Goal: Find specific page/section: Find specific page/section

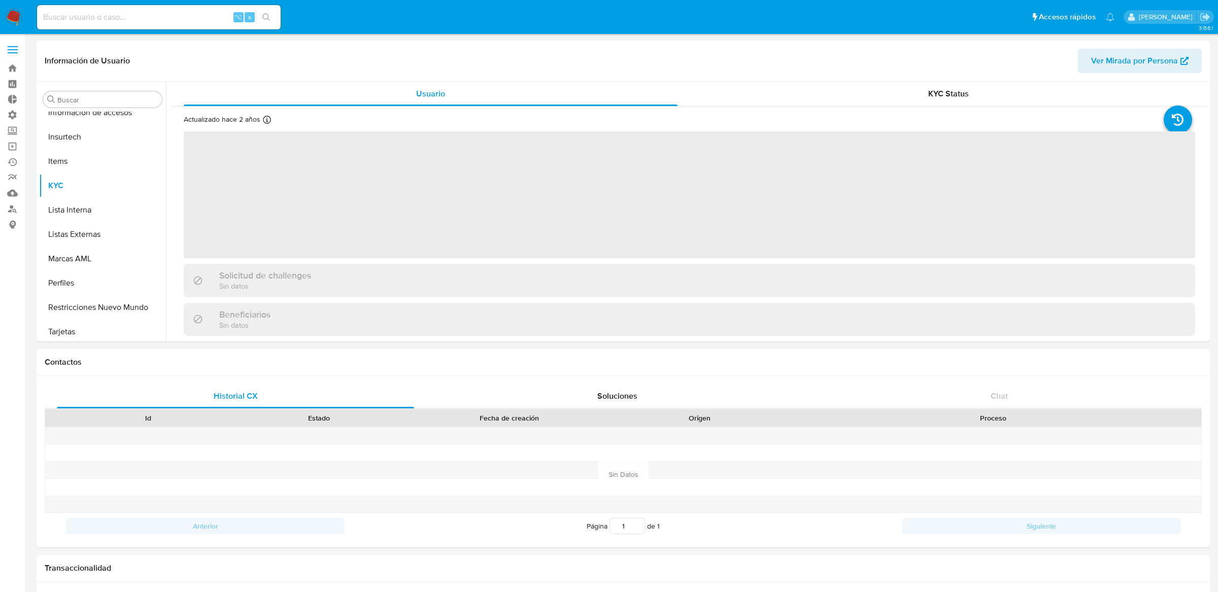
scroll to position [453, 0]
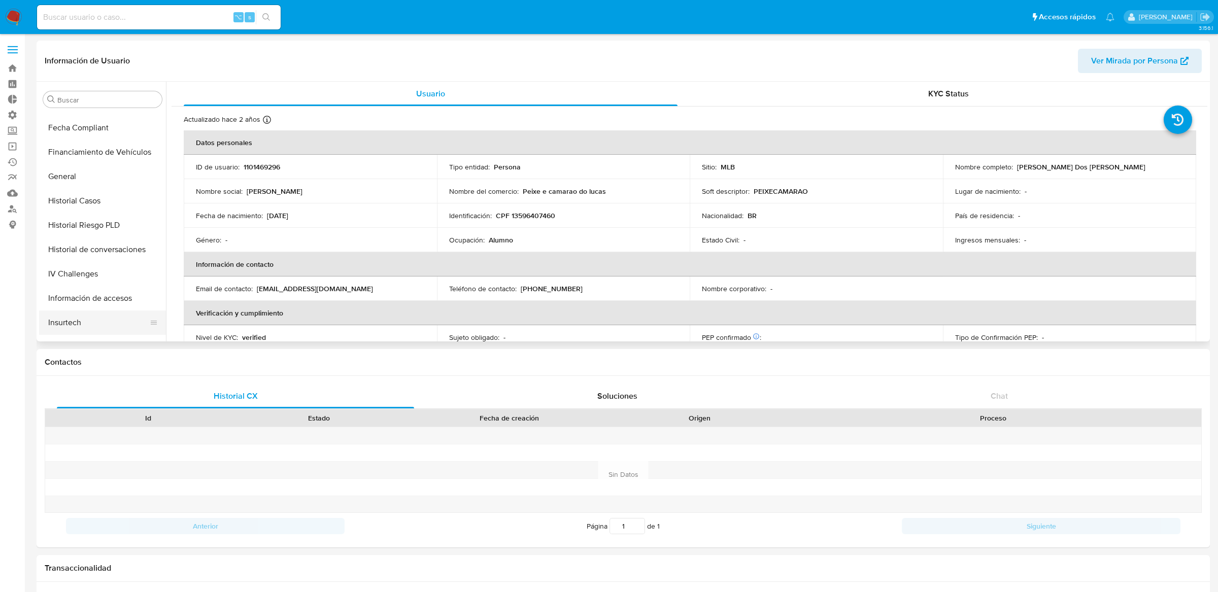
select select "10"
click at [75, 214] on button "General" at bounding box center [98, 222] width 119 height 24
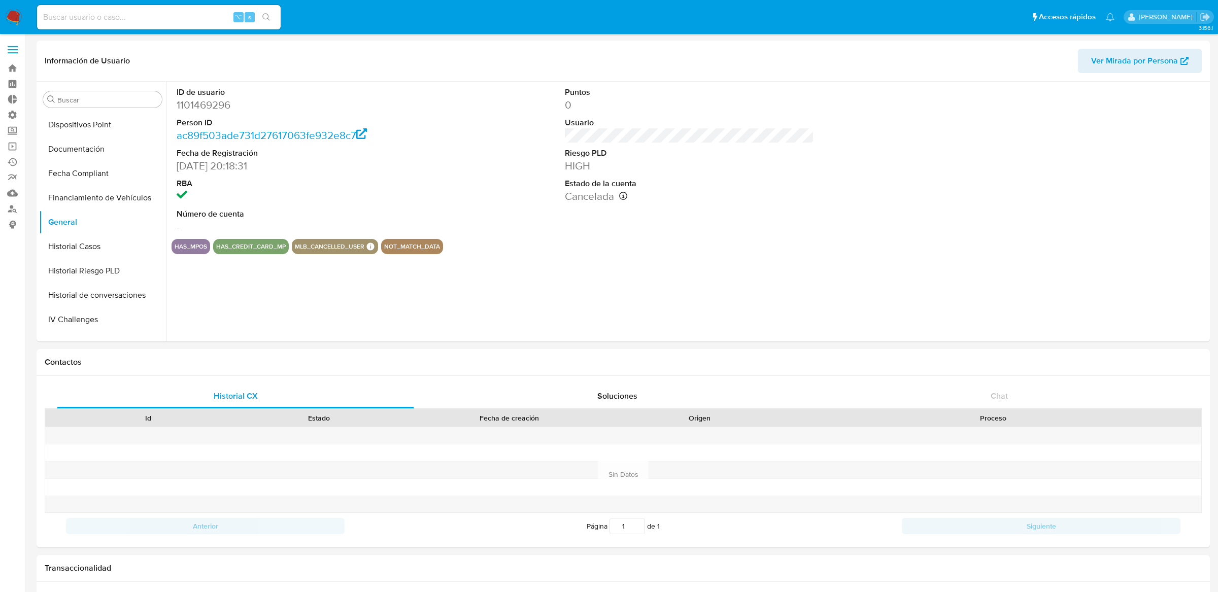
click at [8, 49] on span at bounding box center [13, 50] width 10 height 2
click at [0, 0] on input "checkbox" at bounding box center [0, 0] width 0 height 0
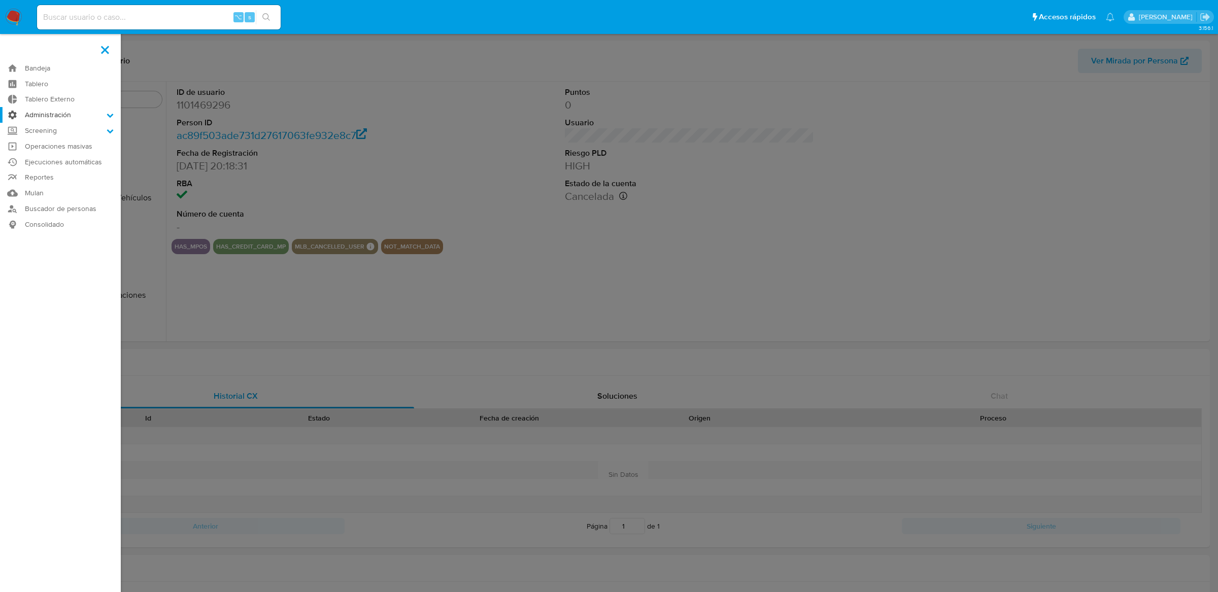
click at [37, 114] on label "Administración" at bounding box center [60, 115] width 121 height 16
click at [0, 0] on input "Administración" at bounding box center [0, 0] width 0 height 0
click at [46, 132] on link "Reglas" at bounding box center [60, 129] width 121 height 13
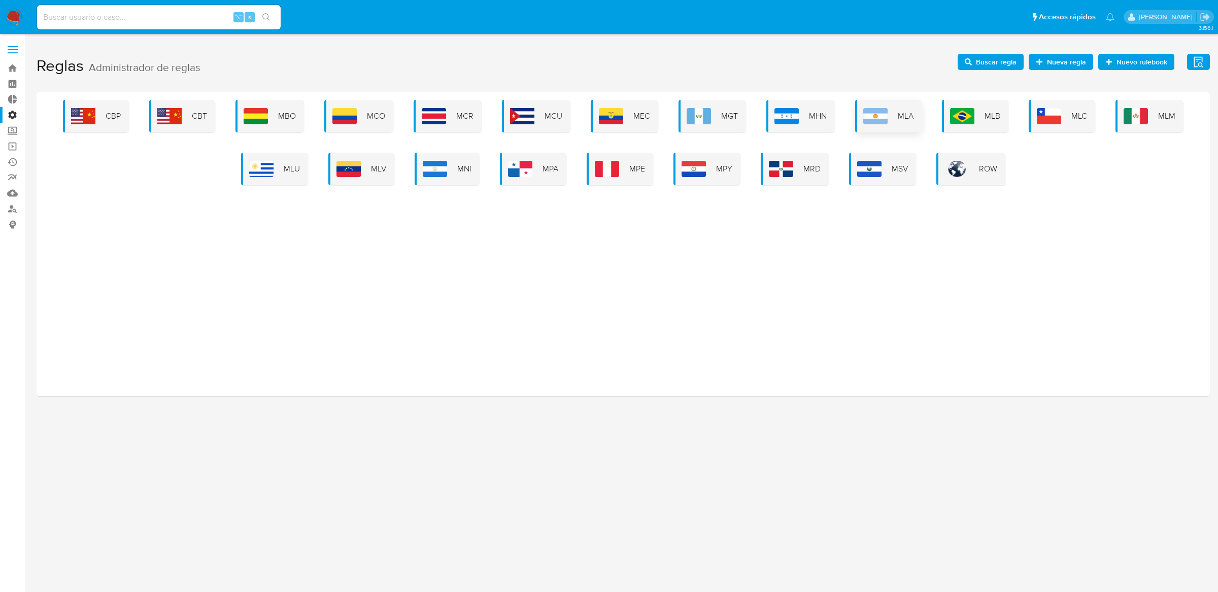
click at [901, 121] on span "MLA" at bounding box center [905, 116] width 16 height 11
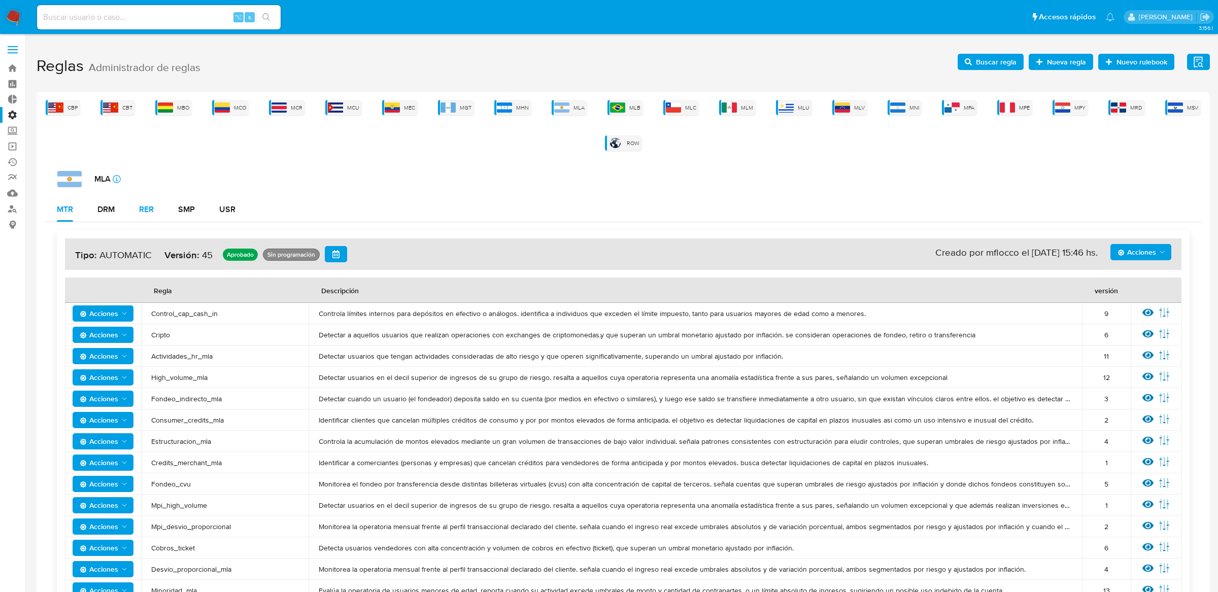
click at [127, 212] on button "RER" at bounding box center [146, 209] width 39 height 24
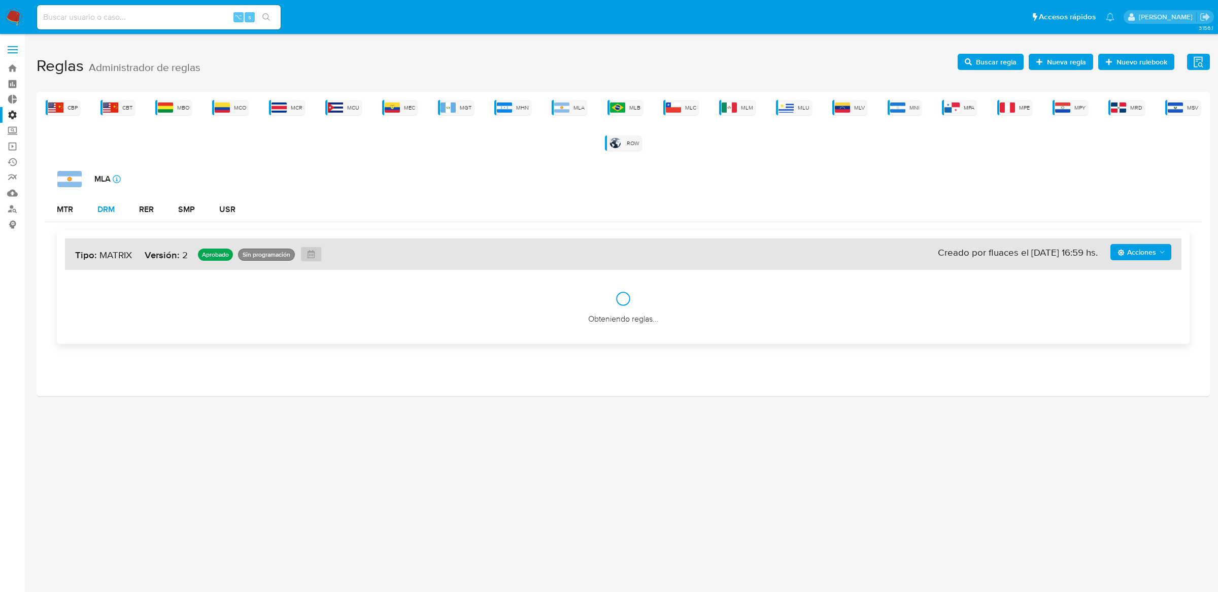
click at [113, 211] on div "DRM" at bounding box center [105, 209] width 17 height 8
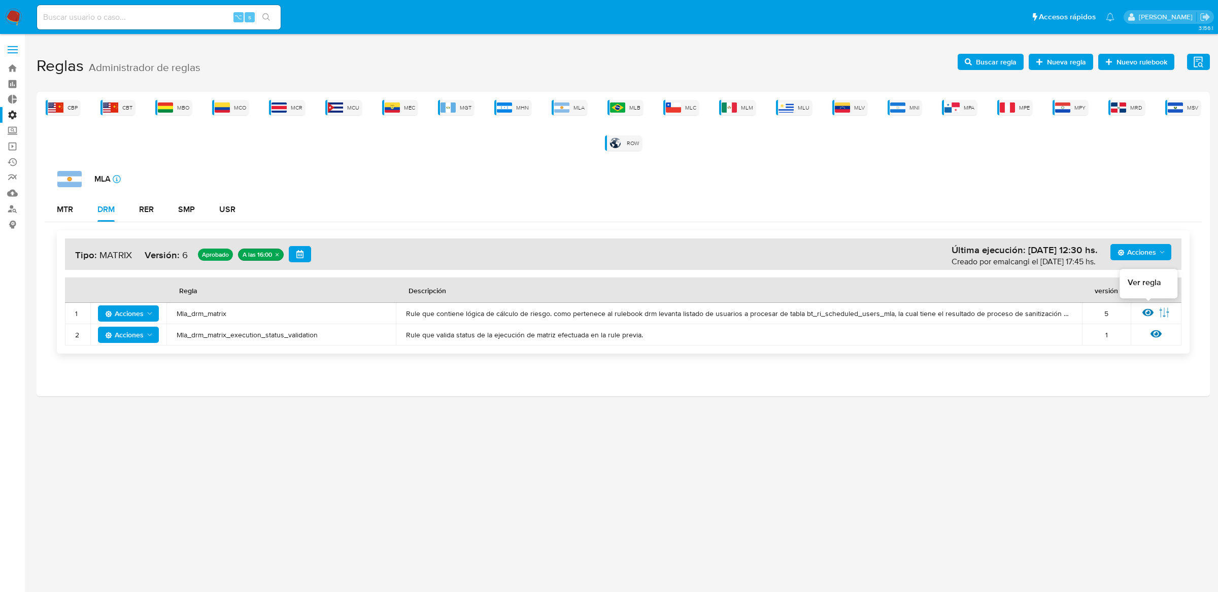
click at [1144, 312] on icon at bounding box center [1147, 313] width 11 height 8
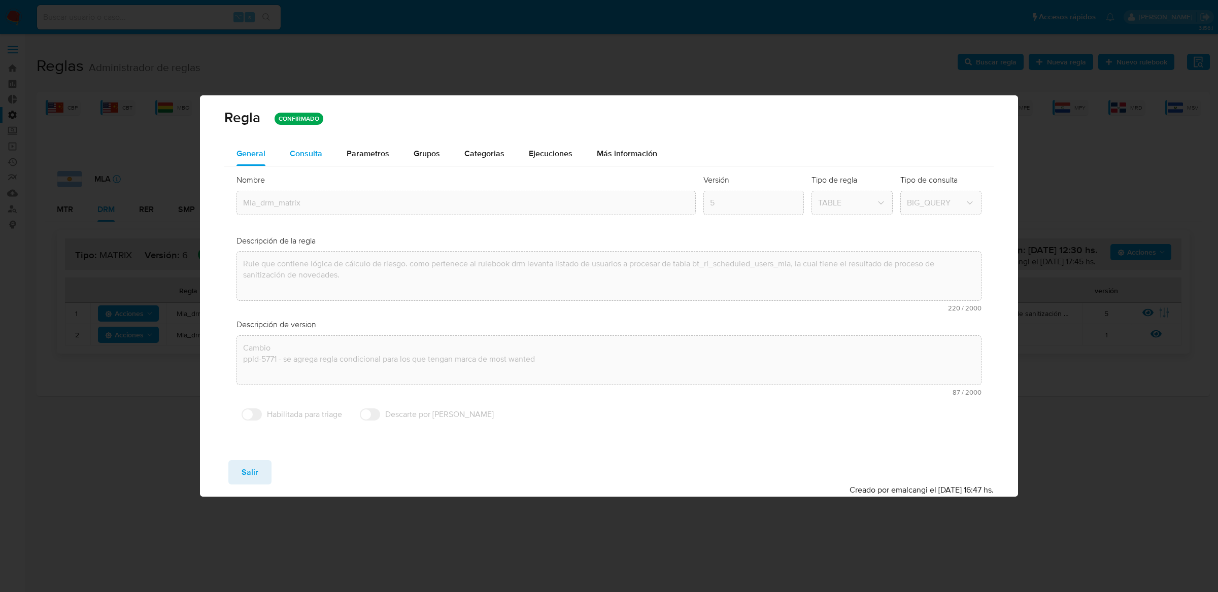
click at [283, 149] on button "Consulta" at bounding box center [305, 154] width 57 height 24
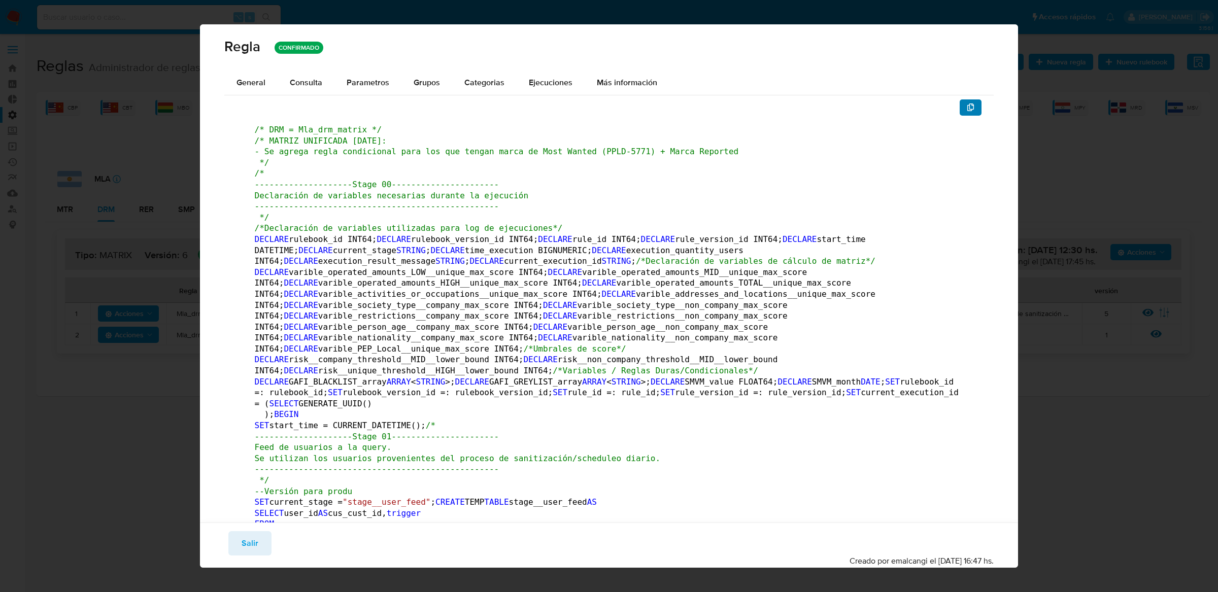
click at [971, 113] on span "button" at bounding box center [970, 107] width 8 height 14
